Goal: Task Accomplishment & Management: Use online tool/utility

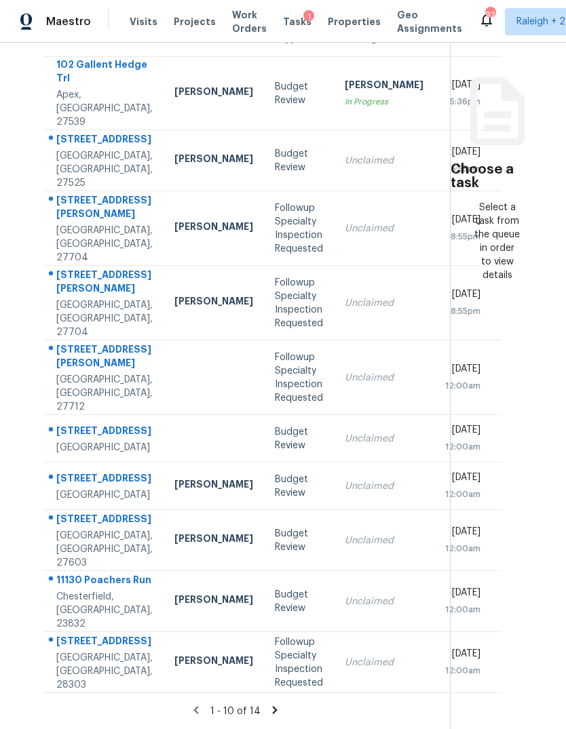
scroll to position [197, 0]
click at [273, 706] on icon at bounding box center [275, 710] width 12 height 12
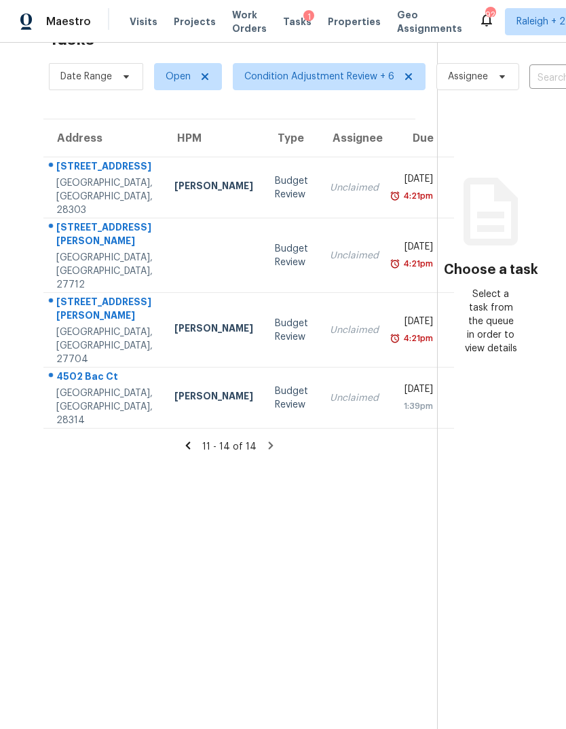
click at [330, 392] on div "Unclaimed" at bounding box center [354, 399] width 49 height 14
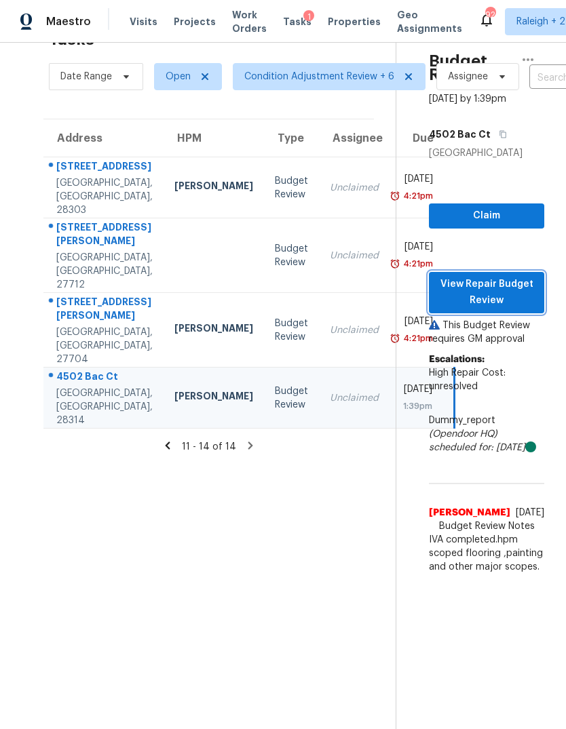
click at [513, 276] on span "View Repair Budget Review" at bounding box center [487, 292] width 94 height 33
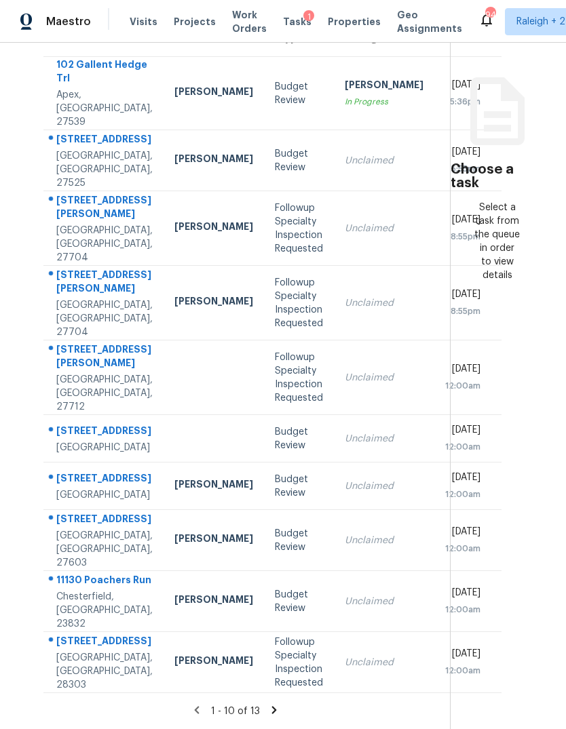
scroll to position [197, 0]
click at [268, 705] on icon at bounding box center [274, 710] width 12 height 12
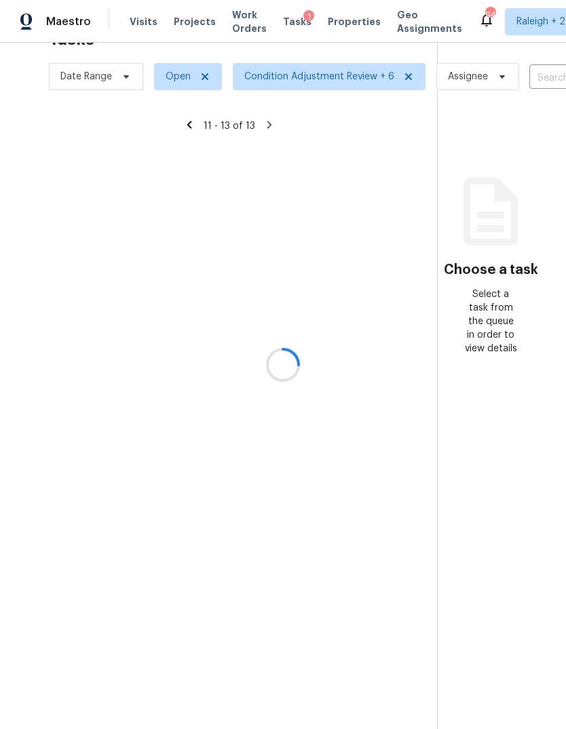
scroll to position [43, 0]
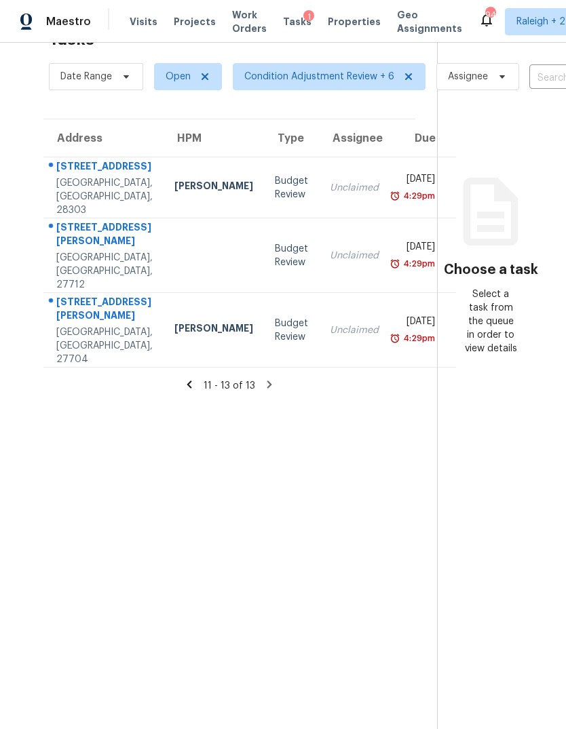
click at [330, 324] on div "Unclaimed" at bounding box center [354, 331] width 49 height 14
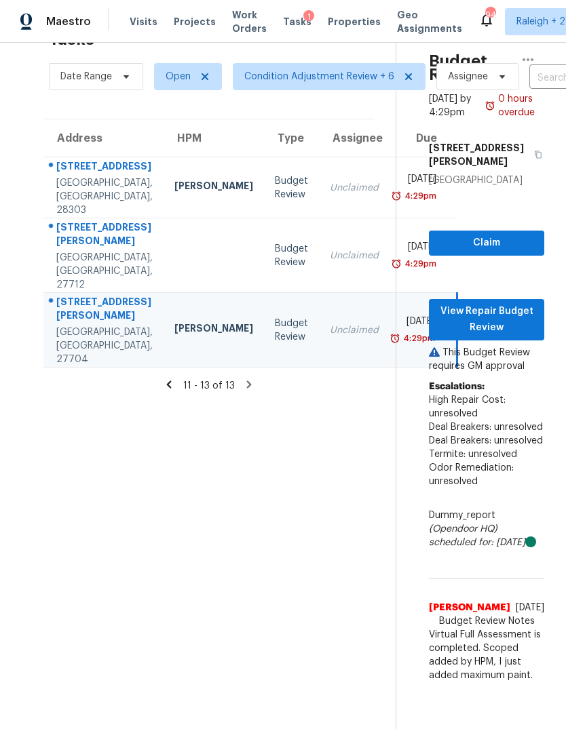
click at [264, 223] on td "Budget Review" at bounding box center [291, 255] width 55 height 75
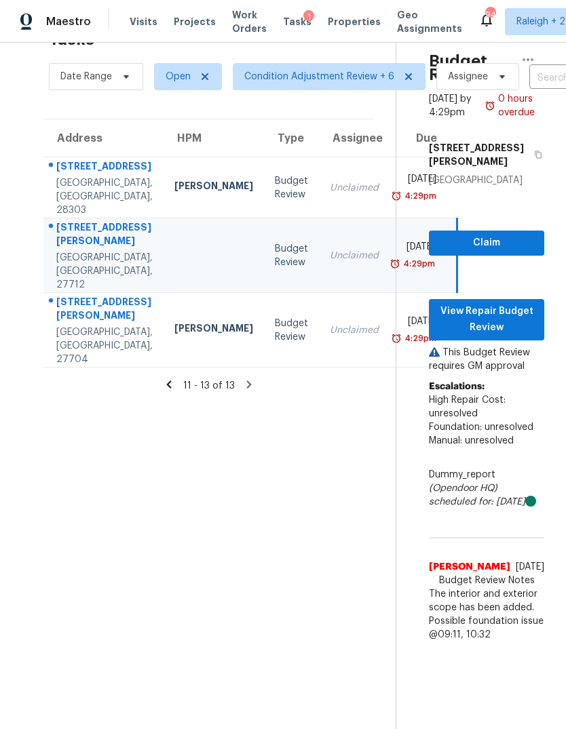
click at [319, 157] on td "Unclaimed" at bounding box center [354, 187] width 71 height 61
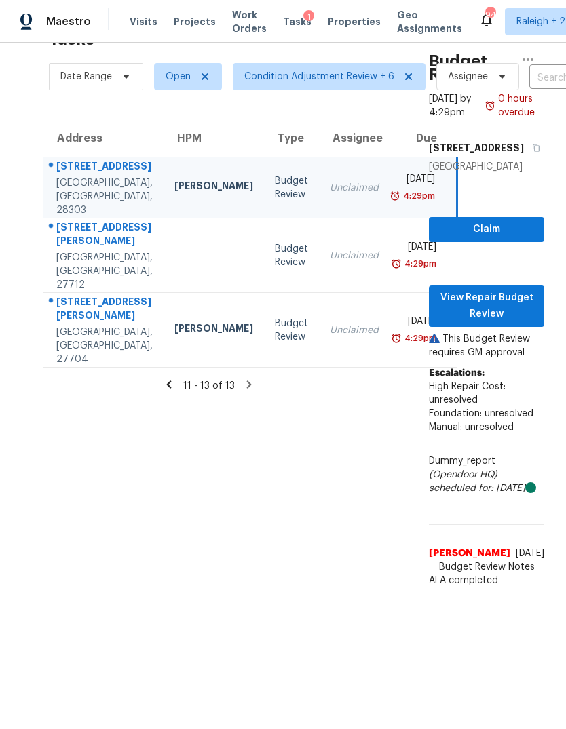
click at [175, 379] on icon at bounding box center [169, 385] width 12 height 12
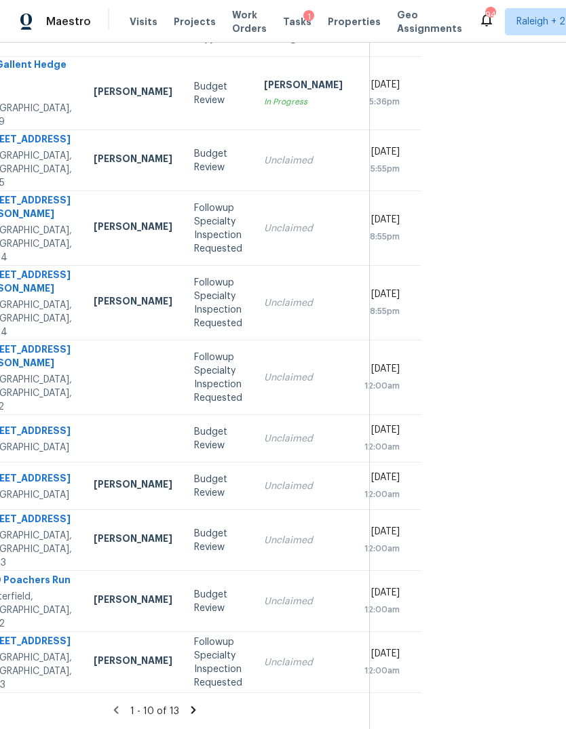
scroll to position [197, 84]
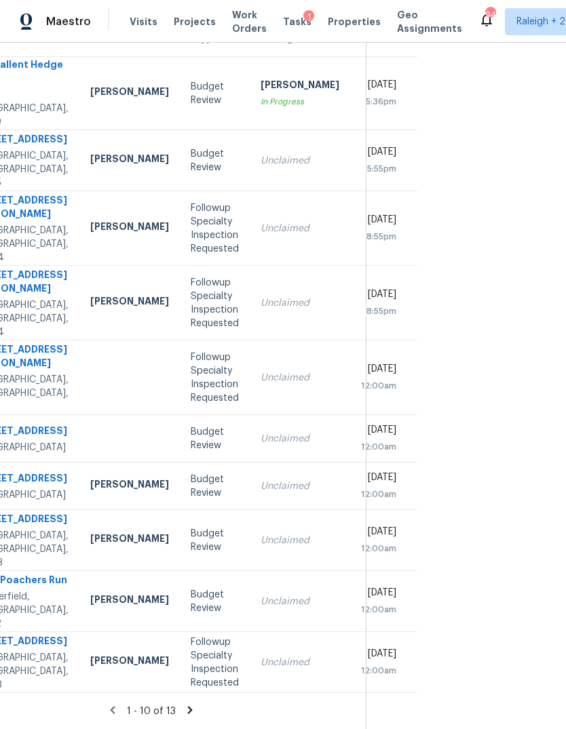
click at [90, 593] on div "Christopher Neilson" at bounding box center [129, 601] width 79 height 17
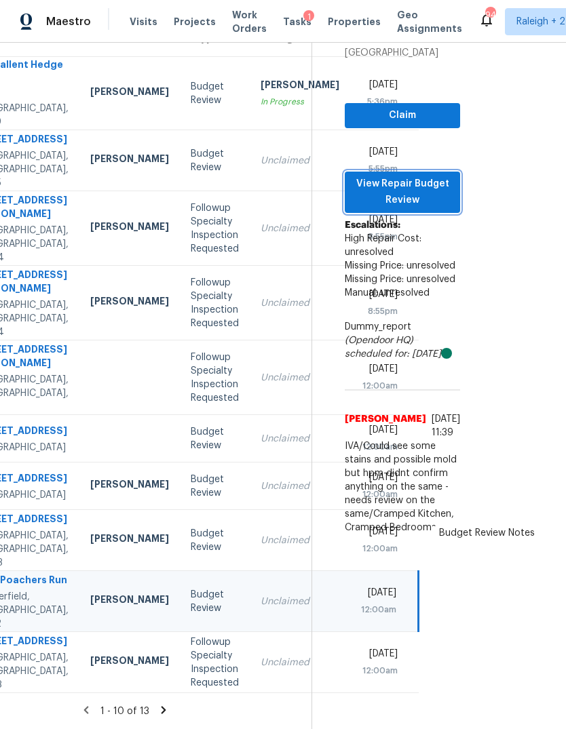
click at [420, 176] on span "View Repair Budget Review" at bounding box center [403, 192] width 94 height 33
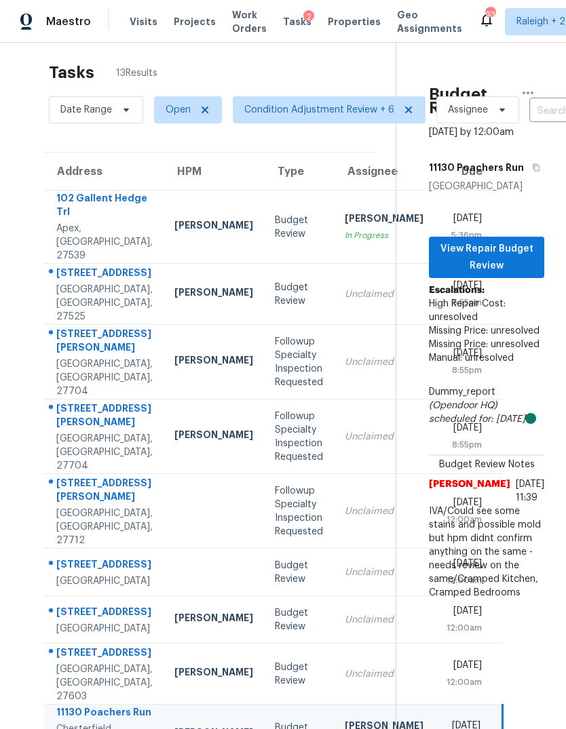
scroll to position [7, 0]
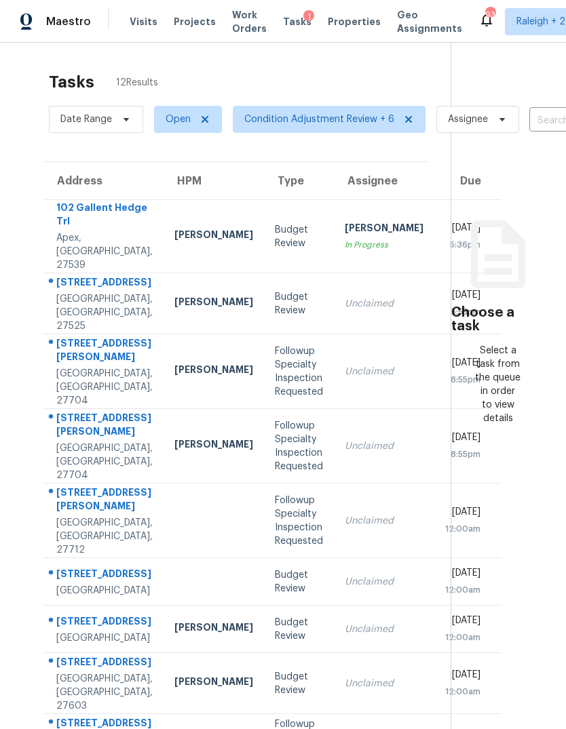
click at [345, 311] on div "Unclaimed" at bounding box center [384, 304] width 79 height 14
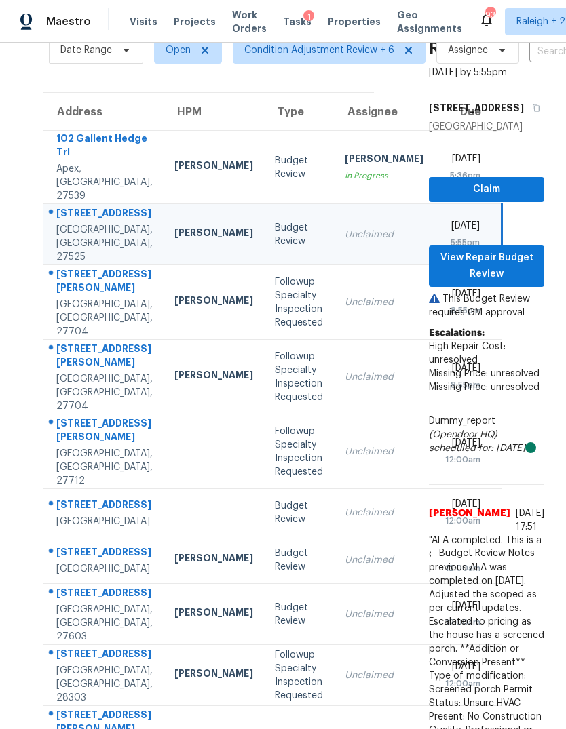
scroll to position [71, 0]
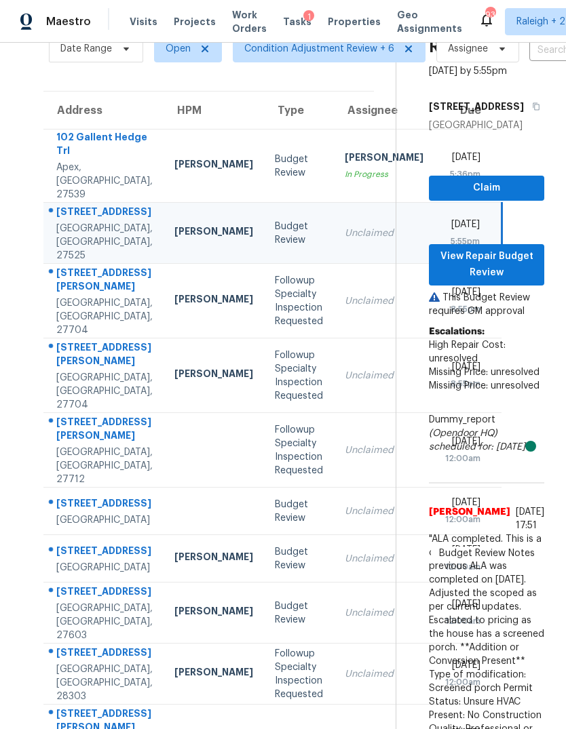
click at [334, 302] on td "Unclaimed" at bounding box center [384, 301] width 100 height 75
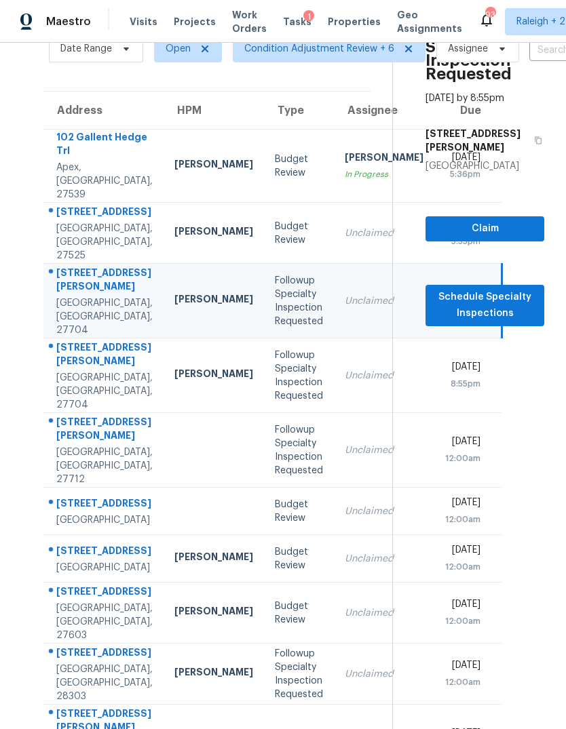
click at [334, 468] on td "Unclaimed" at bounding box center [384, 450] width 100 height 75
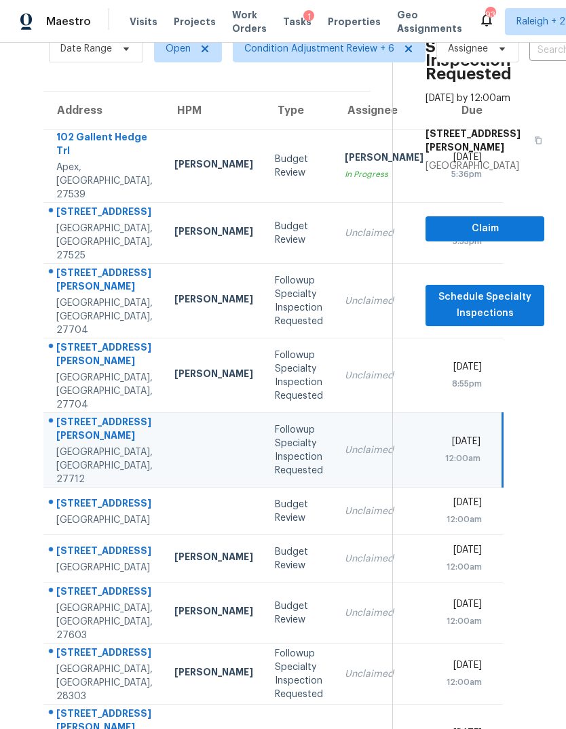
click at [334, 535] on td "Unclaimed" at bounding box center [384, 511] width 100 height 47
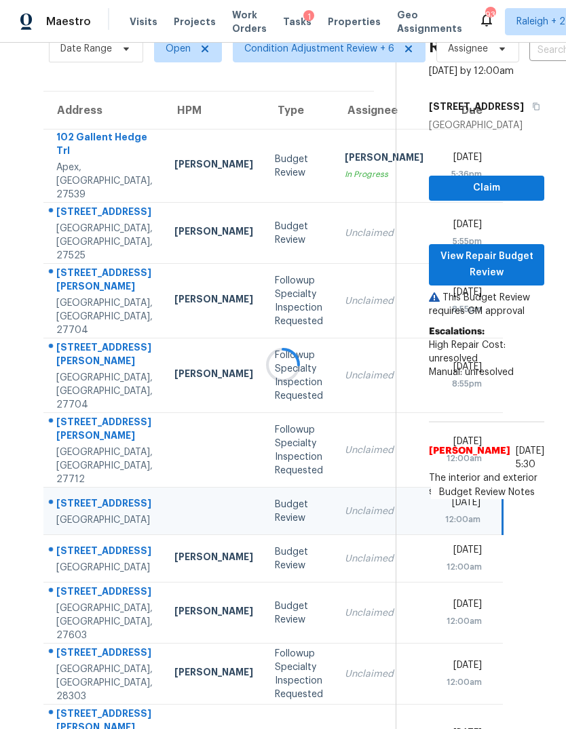
scroll to position [51, 0]
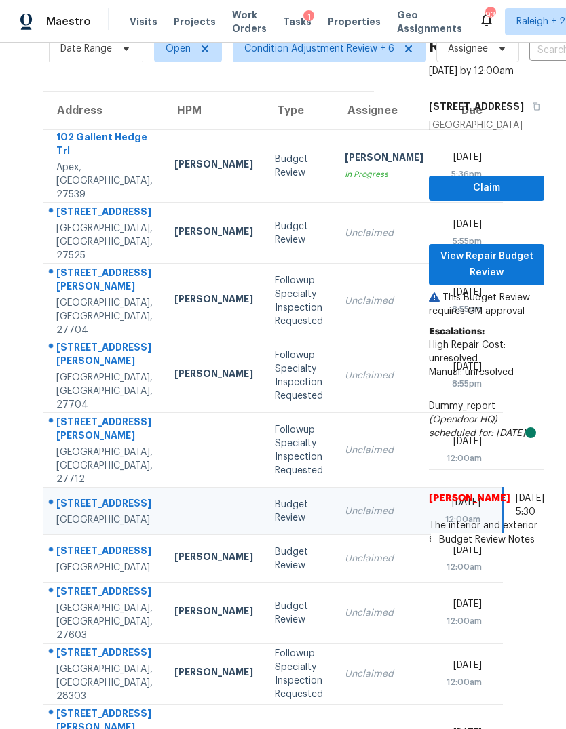
click at [345, 566] on div "Unclaimed" at bounding box center [384, 559] width 79 height 14
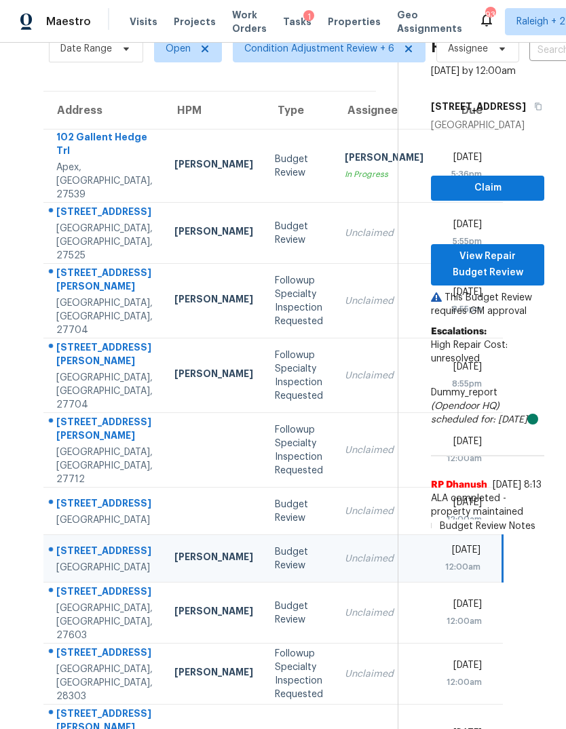
click at [334, 632] on td "Unclaimed" at bounding box center [384, 613] width 100 height 61
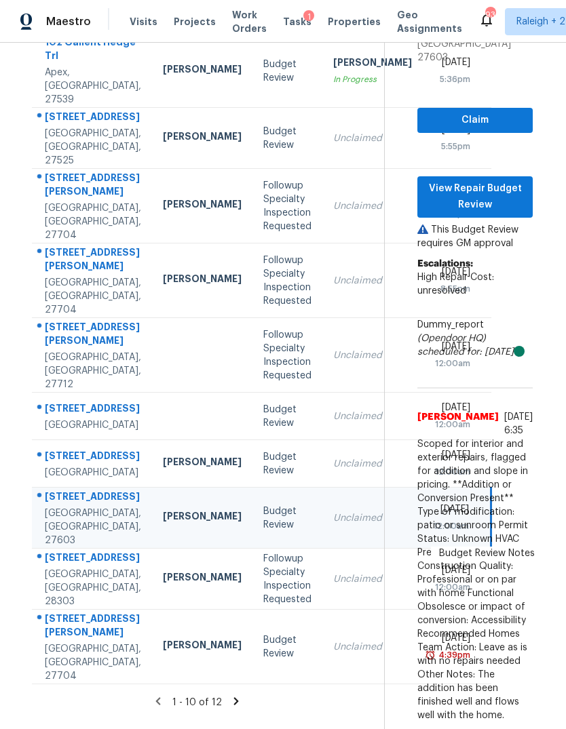
scroll to position [263, 12]
click at [242, 696] on icon at bounding box center [236, 702] width 12 height 12
